Goal: Find specific page/section: Find specific page/section

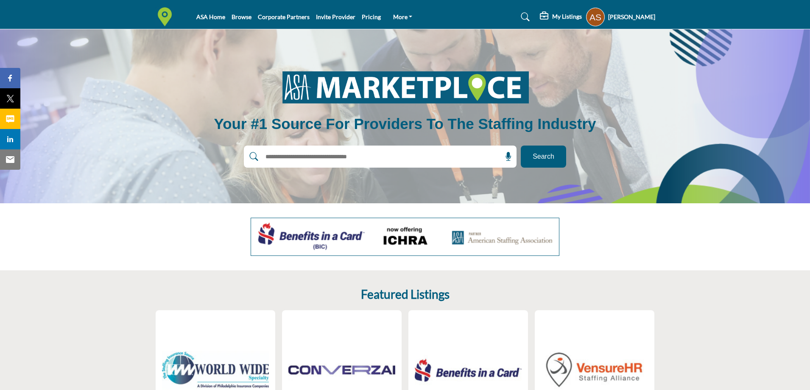
click at [542, 158] on span "Search" at bounding box center [543, 156] width 22 height 10
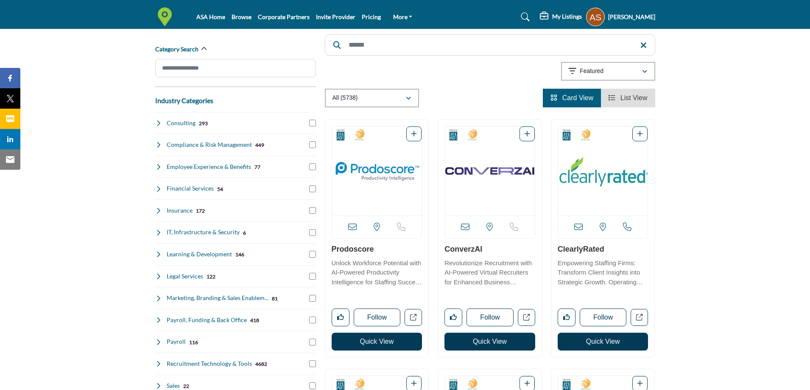
scroll to position [127, 0]
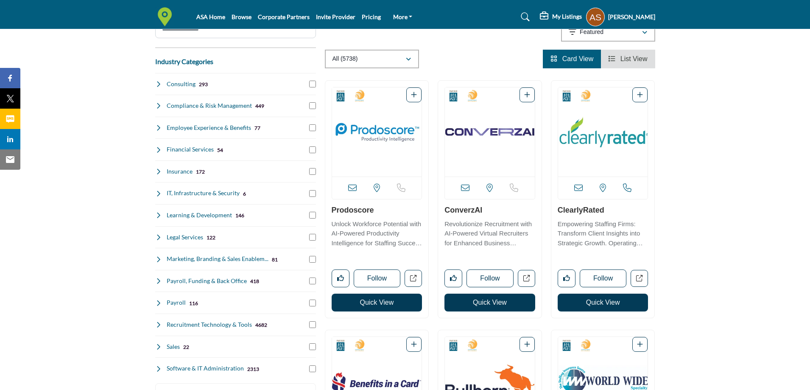
click at [362, 307] on button "Quick View" at bounding box center [376, 302] width 91 height 18
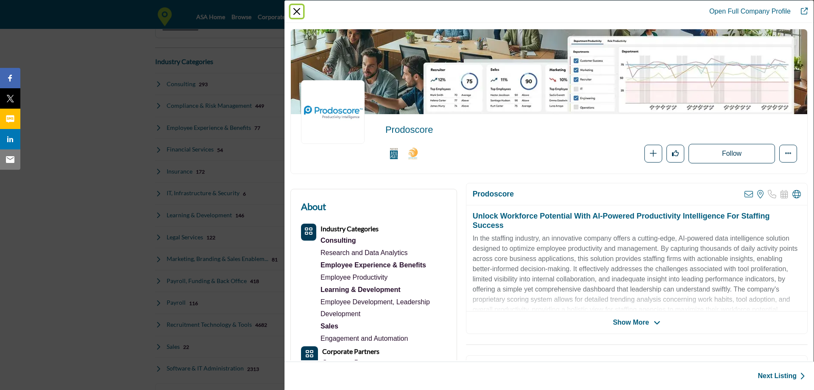
click at [298, 11] on button "Close" at bounding box center [296, 11] width 13 height 13
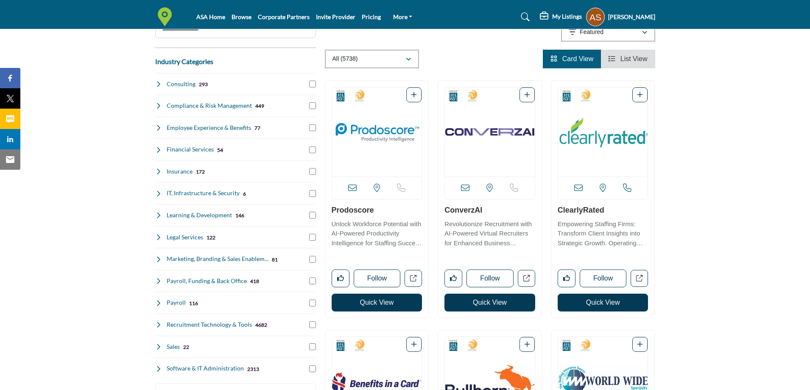
click at [373, 151] on img "Open Listing in new tab" at bounding box center [377, 131] width 90 height 89
